Goal: Obtain resource: Download file/media

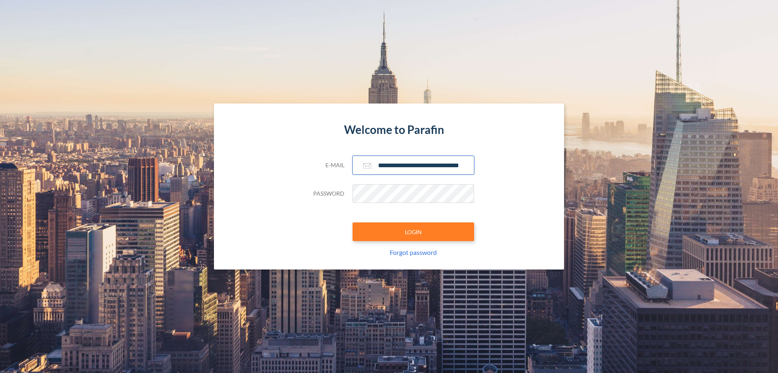
type input "**********"
click at [413, 231] on button "LOGIN" at bounding box center [414, 231] width 122 height 19
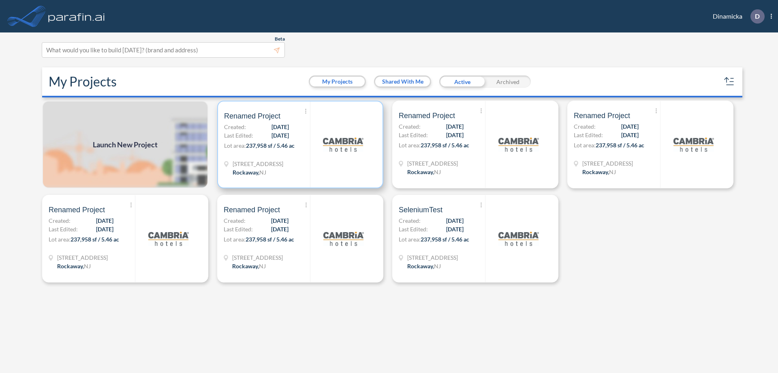
scroll to position [2, 0]
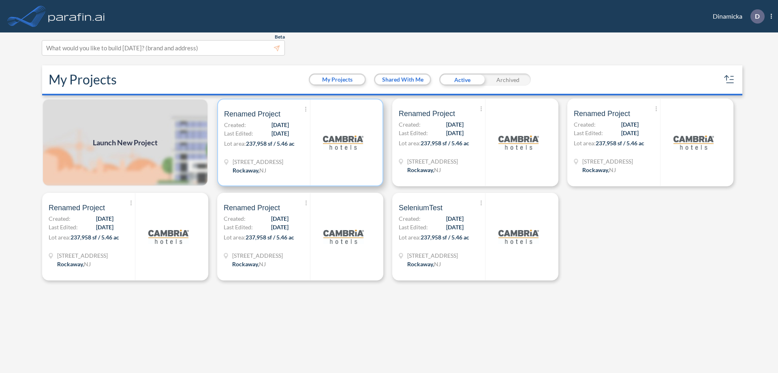
click at [300, 142] on p "Lot area: 237,958 sf / 5.46 ac" at bounding box center [267, 145] width 86 height 12
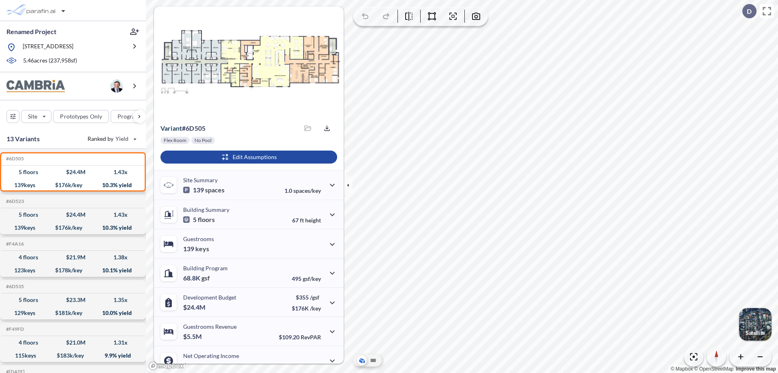
scroll to position [41, 0]
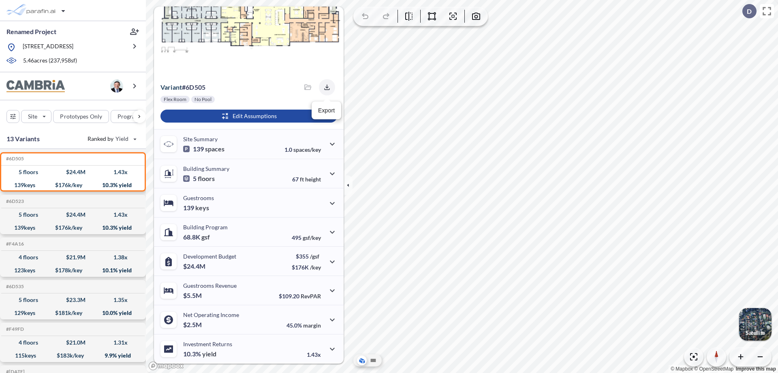
click at [325, 87] on icon "button" at bounding box center [326, 86] width 5 height 5
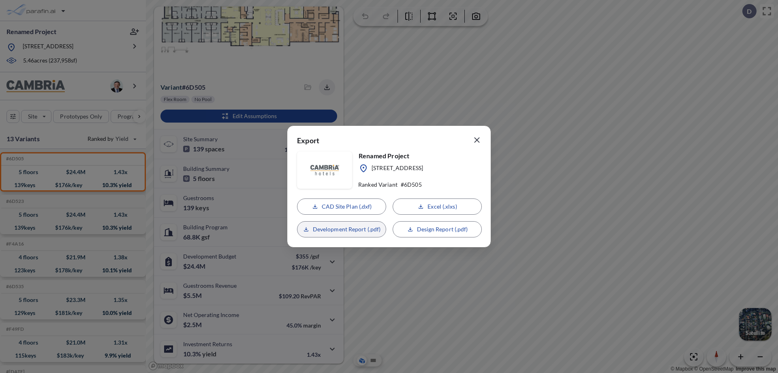
click at [342, 229] on p "Development Report (.pdf)" at bounding box center [347, 229] width 68 height 8
